Goal: Find specific page/section: Find specific page/section

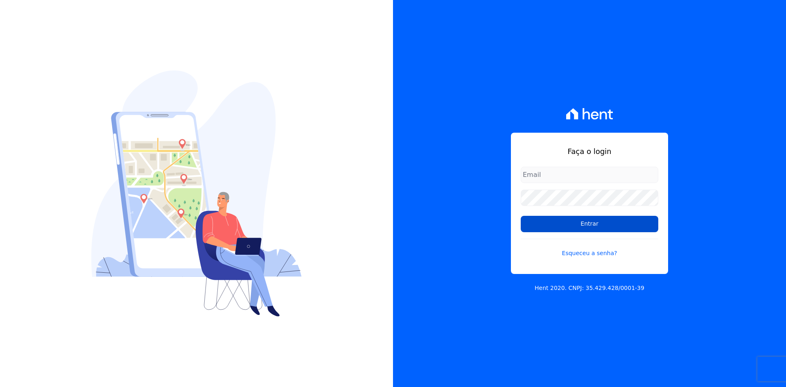
type input "[EMAIL_ADDRESS][DOMAIN_NAME]"
click at [614, 226] on input "Entrar" at bounding box center [590, 224] width 138 height 16
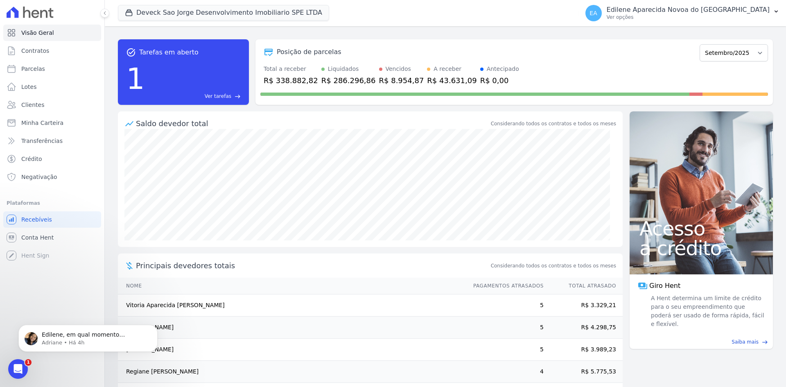
click at [228, 96] on span "Ver tarefas" at bounding box center [218, 96] width 27 height 7
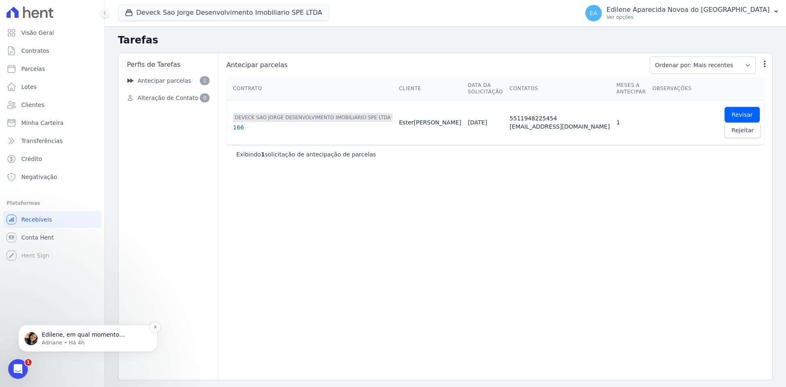
click at [72, 333] on span "Edilene, em qual momento apareceu essa mensagem? Ao clicar p/ realizar o downlo…" at bounding box center [94, 346] width 105 height 31
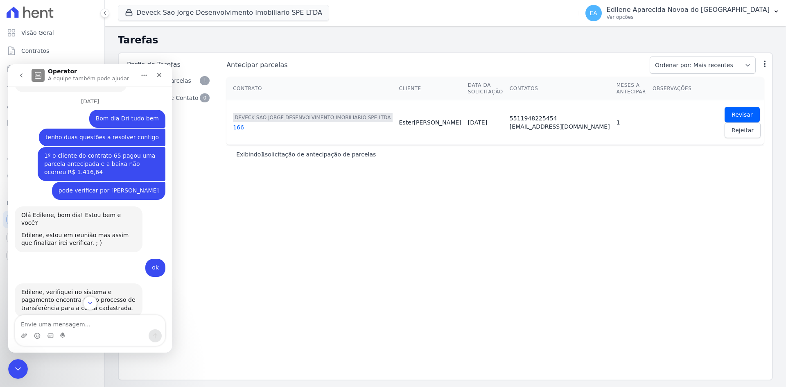
scroll to position [1517, 0]
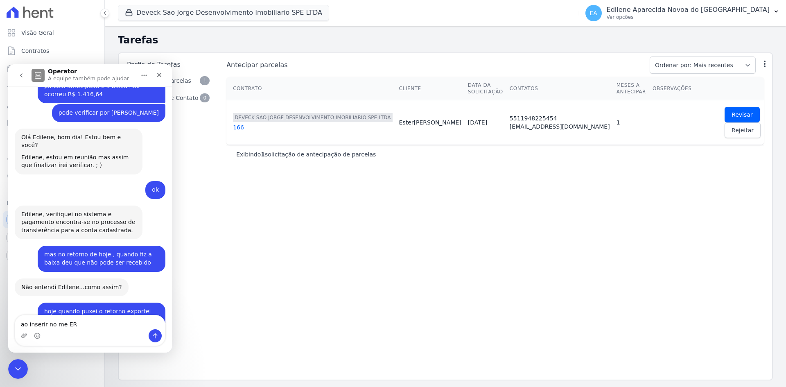
type textarea "ao inserir no me ERP"
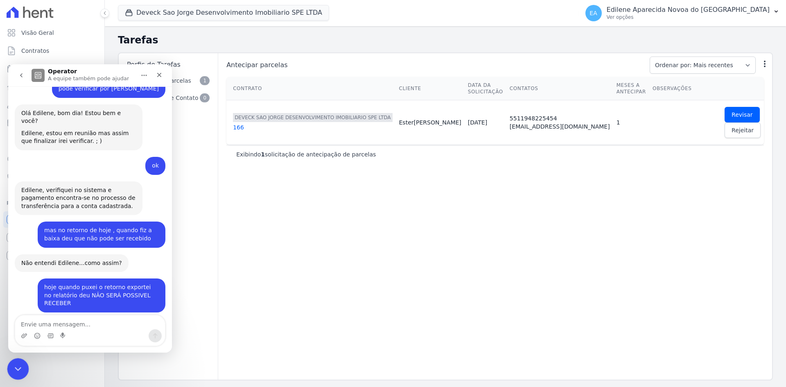
click at [11, 368] on div "Encerramento do Messenger da Intercom" at bounding box center [17, 368] width 20 height 20
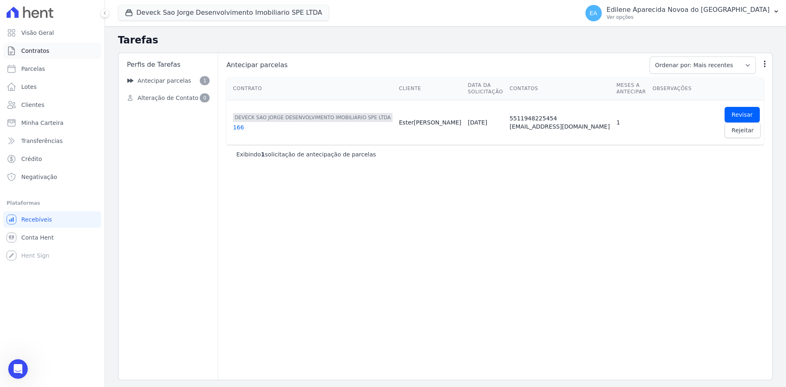
click at [47, 51] on span "Contratos" at bounding box center [35, 51] width 28 height 8
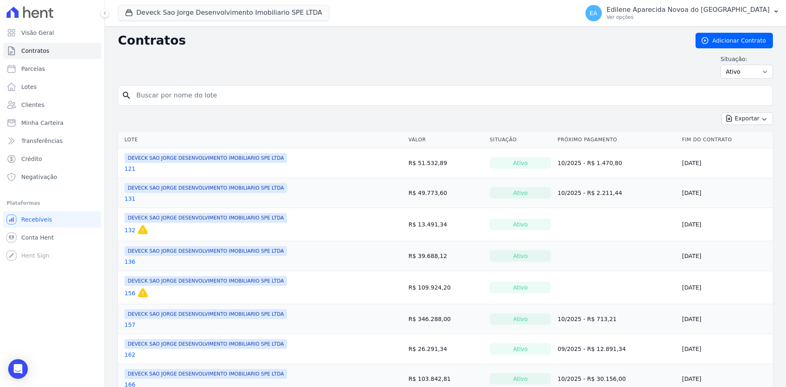
click at [131, 230] on link "132" at bounding box center [129, 230] width 11 height 8
click at [153, 218] on span "DEVECK SAO JORGE DESENVOLVIMENTO IMOBILIARIO SPE LTDA" at bounding box center [205, 218] width 163 height 10
click at [127, 231] on link "132" at bounding box center [129, 230] width 11 height 8
click at [130, 229] on link "132" at bounding box center [129, 230] width 11 height 8
click at [179, 93] on input "search" at bounding box center [450, 95] width 638 height 16
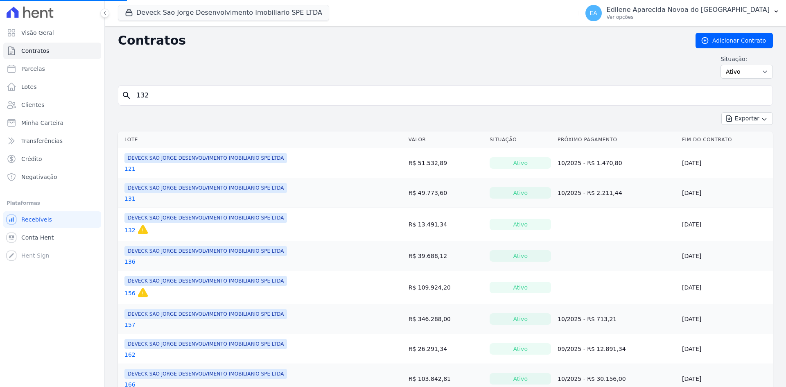
type input "132"
